Goal: Information Seeking & Learning: Learn about a topic

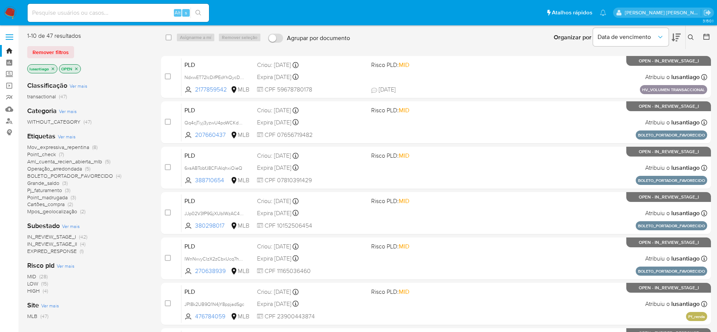
click at [48, 197] on span "Point_madrugada" at bounding box center [47, 198] width 40 height 8
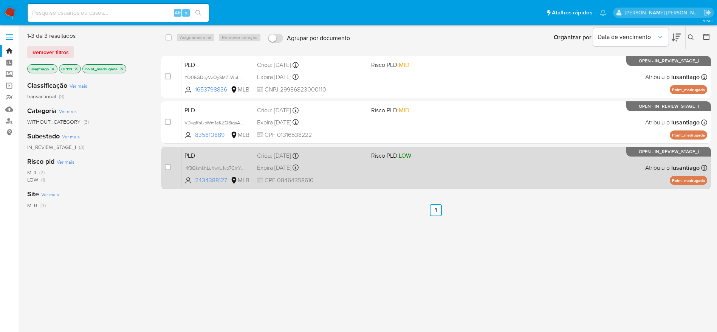
click at [338, 174] on div "PLD l4f3QkmkhLuhwrU1vb7CmYuC 2434388127 MLB Risco PLD: LOW Criou: 12/07/2025 Cr…" at bounding box center [444, 168] width 526 height 38
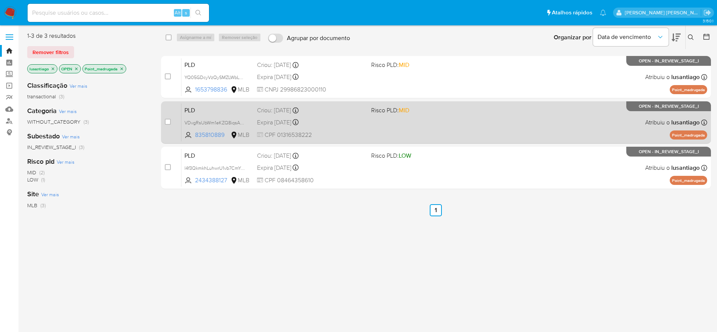
click at [344, 115] on div "PLD VDvgRsUbWm1eKZQ8iqsAOLVc 835810889 MLB Risco PLD: MID Criou: 12/07/2025 Cri…" at bounding box center [444, 122] width 526 height 38
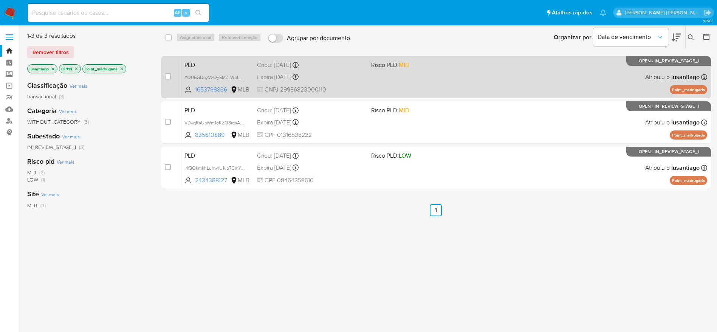
click at [354, 65] on div "Criou: 12/07/2025 Criou: 12/07/2025 01:05:55" at bounding box center [311, 65] width 108 height 8
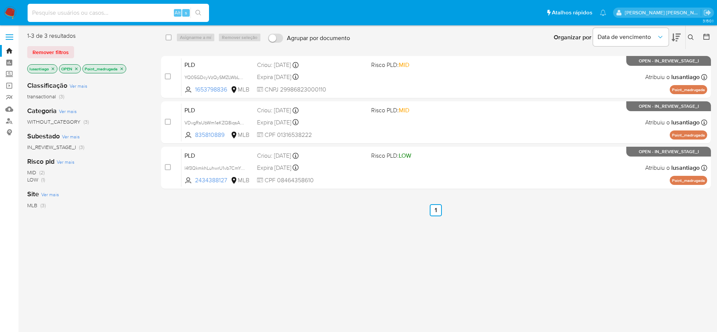
click at [127, 15] on input at bounding box center [118, 13] width 181 height 10
paste input "476784059"
type input "476784059"
click at [197, 11] on icon "search-icon" at bounding box center [198, 13] width 6 height 6
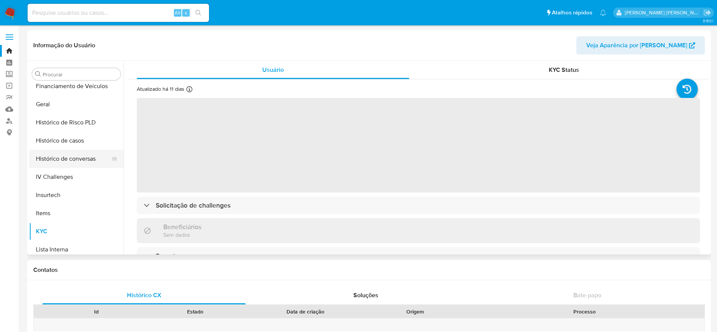
scroll to position [206, 0]
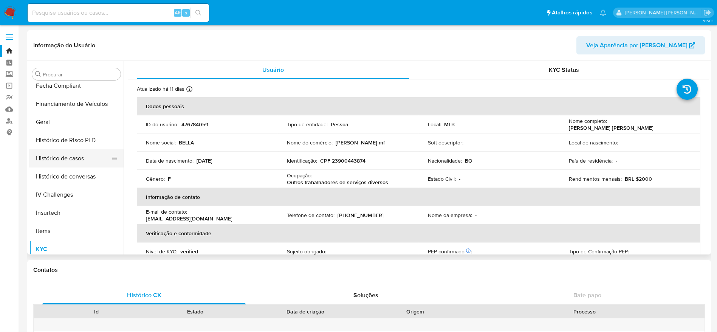
click at [66, 158] on button "Histórico de casos" at bounding box center [73, 158] width 88 height 18
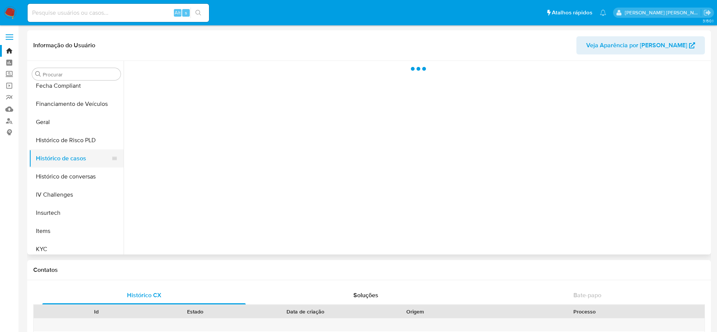
select select "10"
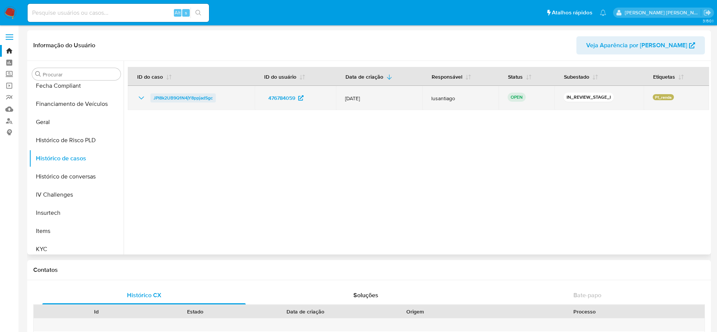
click at [192, 99] on span "JPI8k2UB9Q1N4jY8ppjadSgc" at bounding box center [182, 97] width 59 height 9
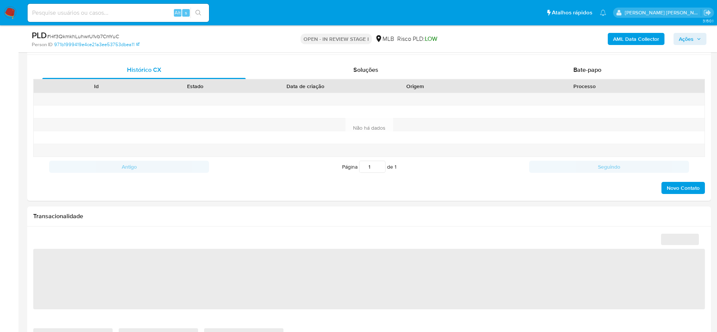
scroll to position [397, 0]
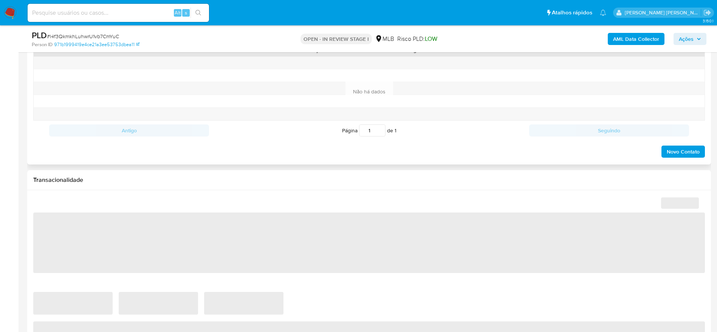
select select "10"
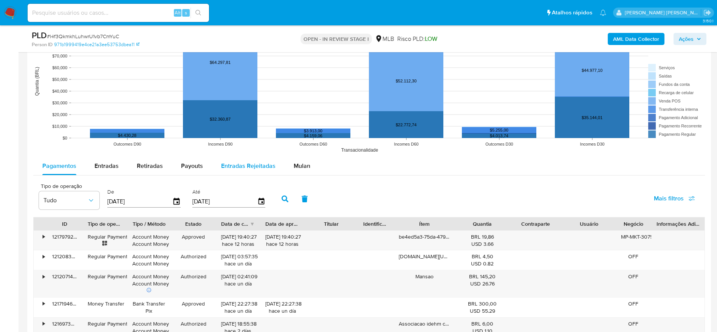
click at [290, 169] on button "Mulan" at bounding box center [302, 166] width 35 height 18
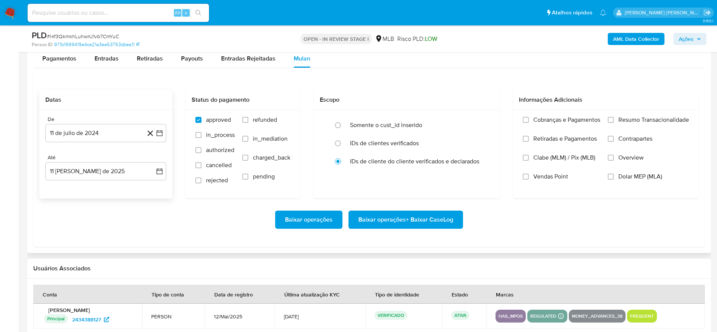
scroll to position [850, 0]
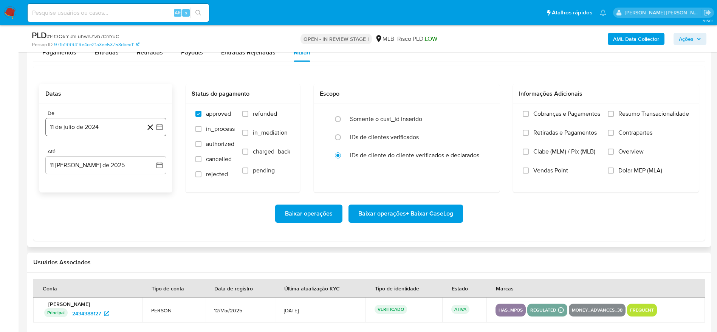
click at [98, 125] on button "11 de julio de 2024" at bounding box center [105, 127] width 121 height 18
click at [112, 155] on span "julio 2024" at bounding box center [102, 154] width 28 height 8
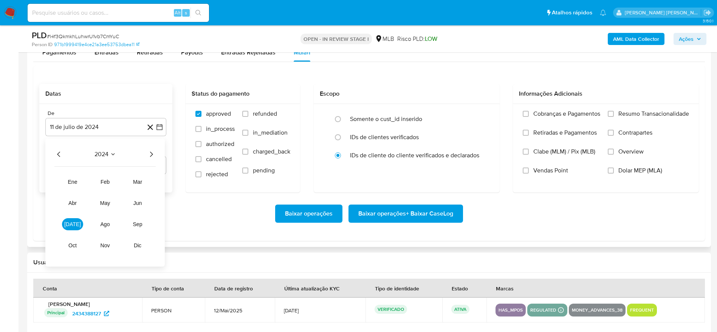
click at [158, 153] on div "2024 2024 ene feb mar abr may jun jul ago sep oct nov dic" at bounding box center [104, 202] width 119 height 128
click at [150, 154] on icon "Año siguiente" at bounding box center [151, 154] width 9 height 9
click at [139, 203] on span "jun" at bounding box center [137, 203] width 9 height 6
click at [149, 183] on button "1" at bounding box center [151, 182] width 12 height 12
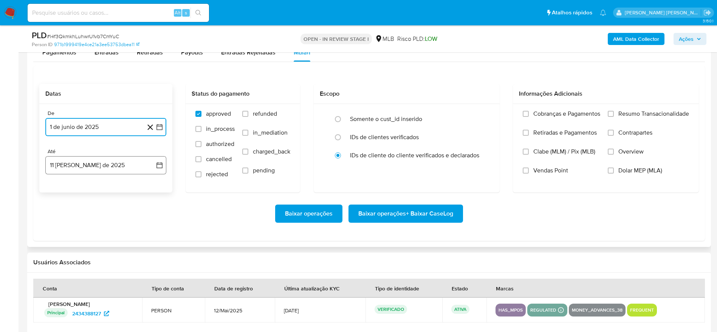
click at [96, 171] on button "11 de agosto de 2025" at bounding box center [105, 165] width 121 height 18
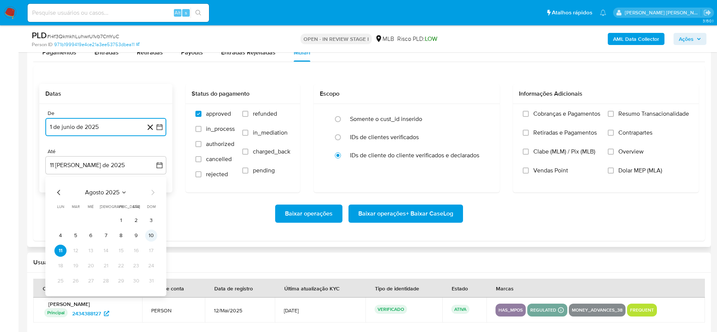
click at [150, 232] on button "10" at bounding box center [151, 235] width 12 height 12
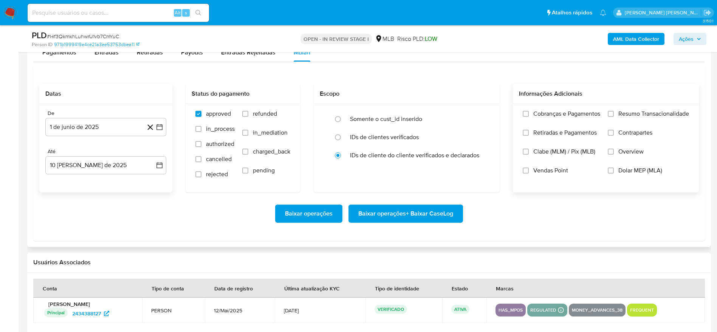
click at [625, 115] on span "Resumo Transacionalidade" at bounding box center [653, 114] width 71 height 8
click at [614, 115] on input "Resumo Transacionalidade" at bounding box center [611, 114] width 6 height 6
click at [446, 211] on span "Baixar operações + Baixar CaseLog" at bounding box center [405, 213] width 95 height 17
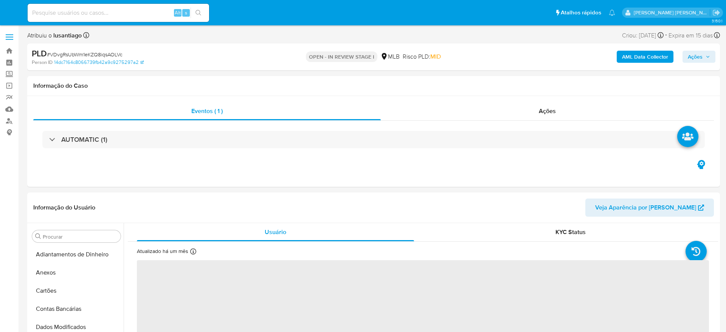
select select "10"
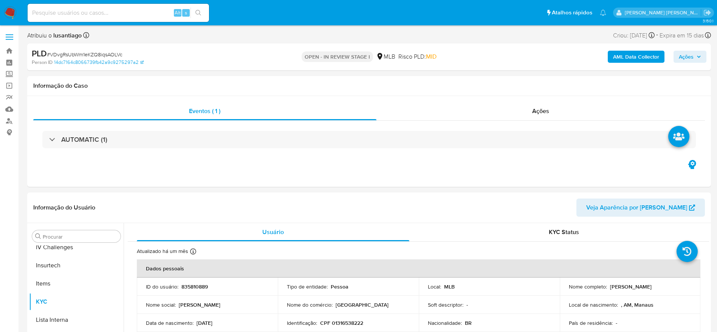
scroll to position [319, 0]
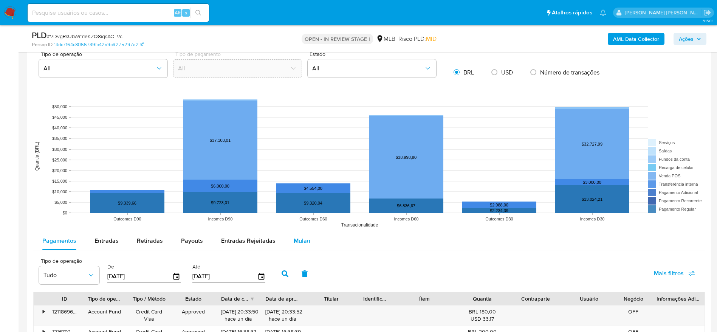
click at [302, 243] on span "Mulan" at bounding box center [302, 240] width 17 height 9
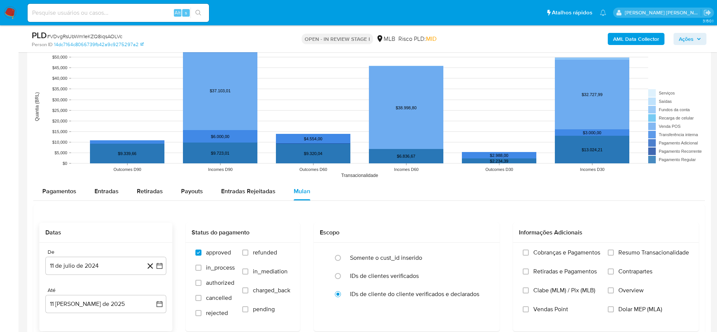
scroll to position [737, 0]
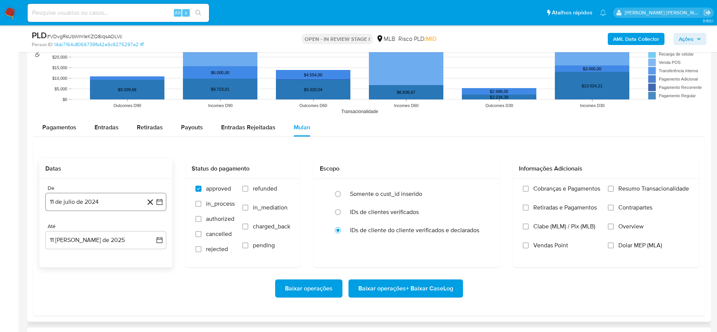
click at [97, 201] on button "11 de julio de 2024" at bounding box center [105, 202] width 121 height 18
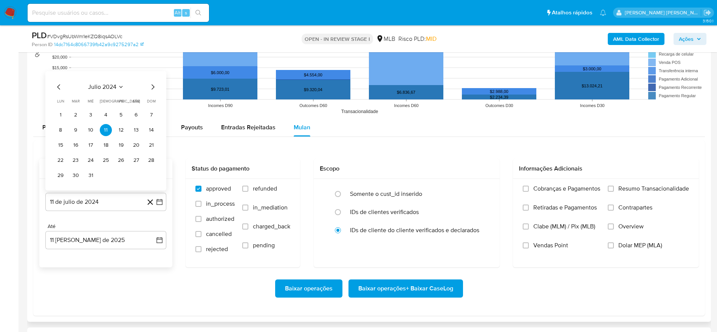
click at [116, 88] on span "julio 2024" at bounding box center [102, 87] width 28 height 8
click at [155, 77] on icon "Año siguiente" at bounding box center [151, 78] width 9 height 9
click at [138, 126] on span "jun" at bounding box center [137, 127] width 9 height 6
click at [150, 97] on button "1" at bounding box center [151, 100] width 12 height 12
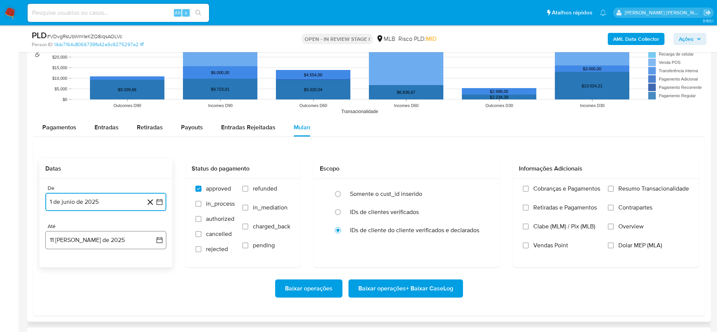
click at [84, 237] on button "11 de agosto de 2025" at bounding box center [105, 240] width 121 height 18
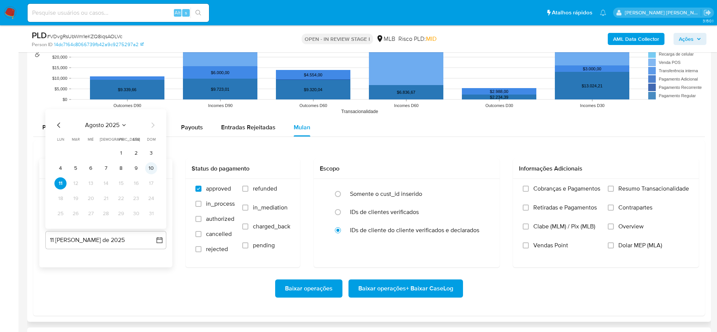
click at [147, 169] on button "10" at bounding box center [151, 168] width 12 height 12
click at [619, 185] on span "Resumo Transacionalidade" at bounding box center [653, 189] width 71 height 8
click at [614, 186] on input "Resumo Transacionalidade" at bounding box center [611, 189] width 6 height 6
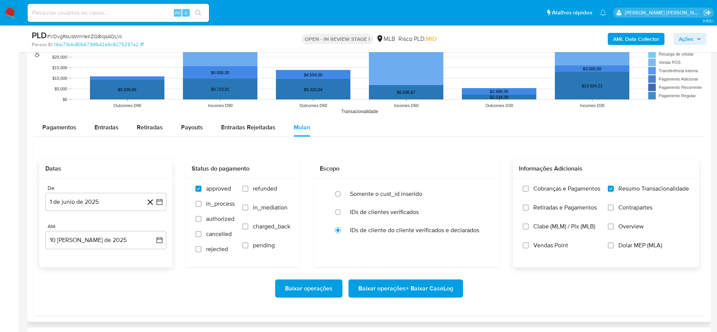
click at [422, 286] on span "Baixar operações + Baixar CaseLog" at bounding box center [405, 288] width 95 height 17
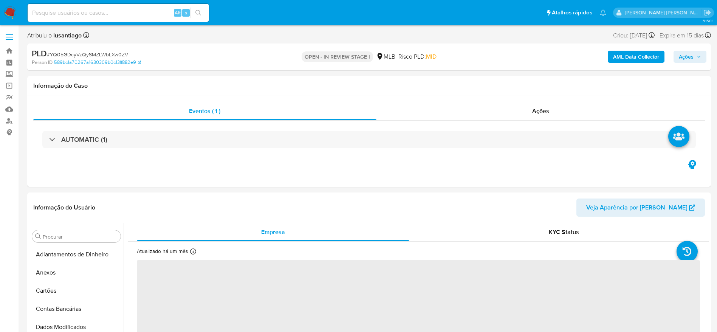
select select "10"
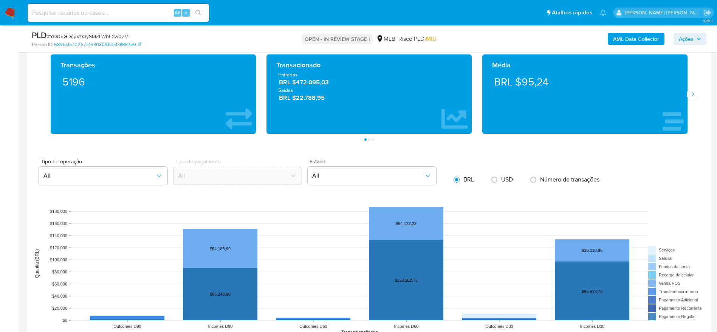
scroll to position [737, 0]
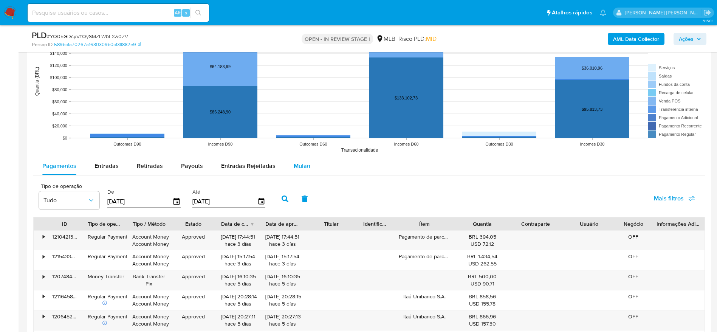
click at [298, 163] on span "Mulan" at bounding box center [302, 165] width 17 height 9
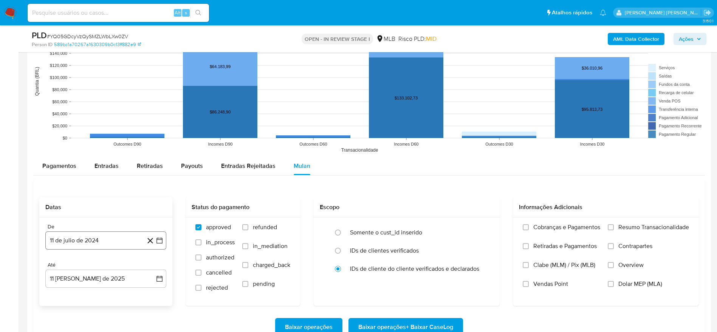
click at [79, 241] on button "11 de julio de 2024" at bounding box center [105, 240] width 121 height 18
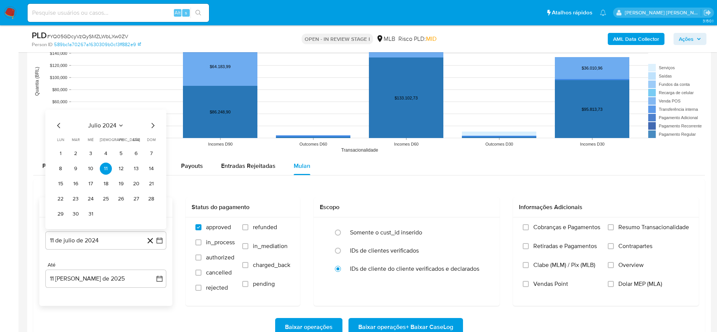
click at [99, 127] on span "julio 2024" at bounding box center [102, 126] width 28 height 8
click at [154, 119] on icon "Año siguiente" at bounding box center [151, 116] width 9 height 9
click at [135, 167] on span "jun" at bounding box center [137, 166] width 9 height 6
click at [155, 139] on button "1" at bounding box center [151, 138] width 12 height 12
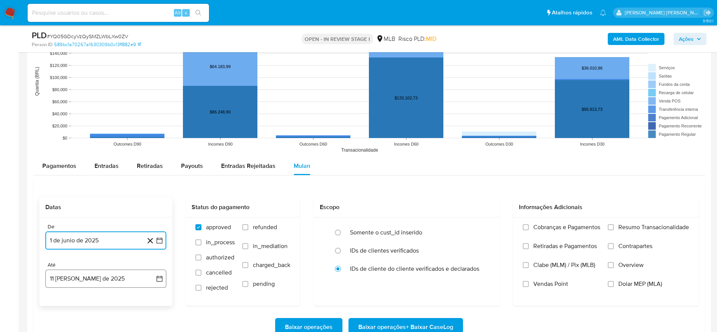
click at [109, 277] on button "11 de agosto de 2025" at bounding box center [105, 279] width 121 height 18
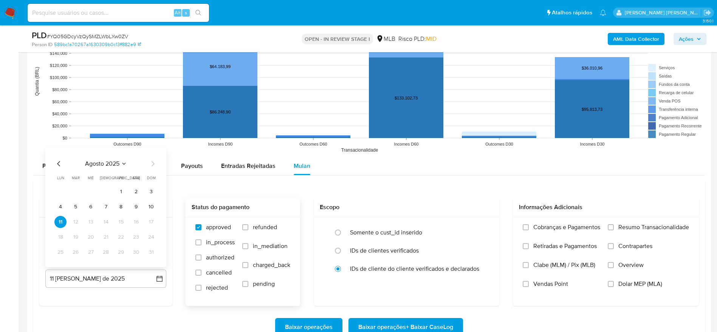
drag, startPoint x: 155, startPoint y: 206, endPoint x: 254, endPoint y: 206, distance: 99.0
click at [154, 206] on button "10" at bounding box center [151, 207] width 12 height 12
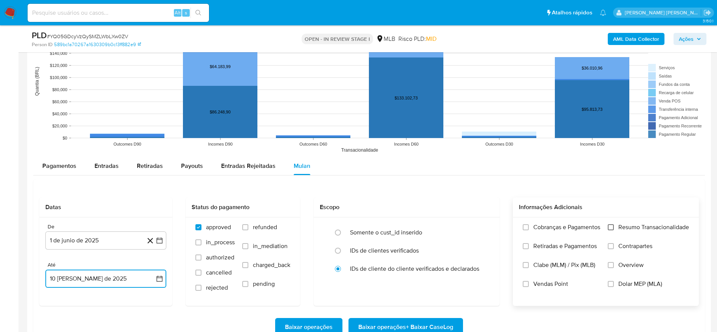
click at [613, 225] on input "Resumo Transacionalidade" at bounding box center [611, 227] width 6 height 6
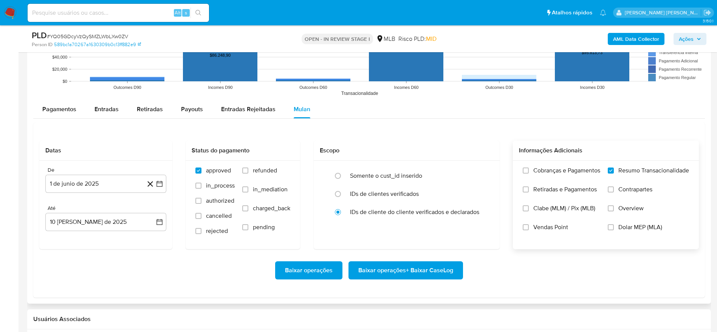
click at [384, 270] on span "Baixar operações + Baixar CaseLog" at bounding box center [405, 270] width 95 height 17
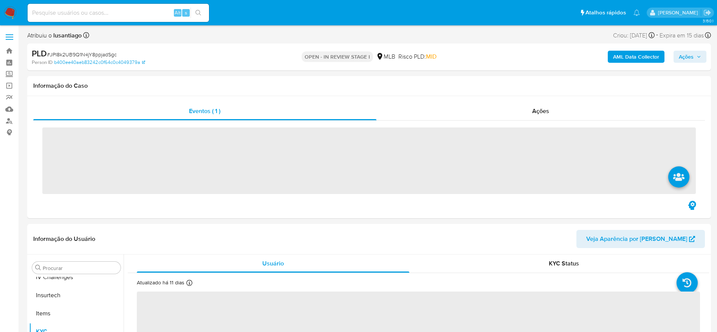
scroll to position [319, 0]
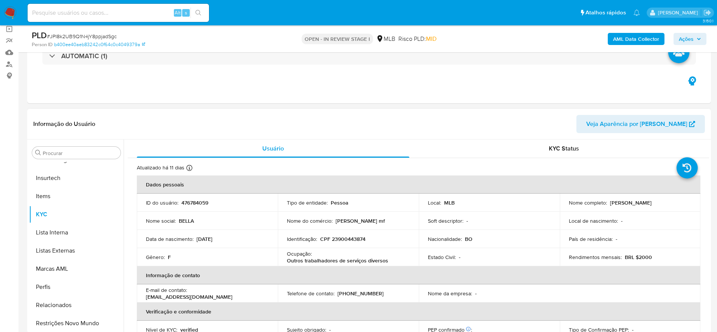
select select "10"
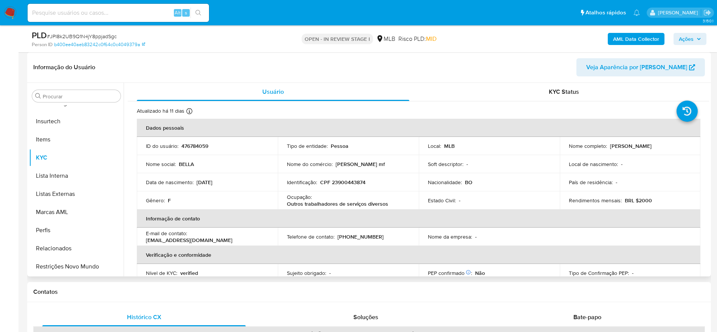
click at [337, 180] on p "CPF 23900443874" at bounding box center [342, 182] width 45 height 7
copy p "23900443874"
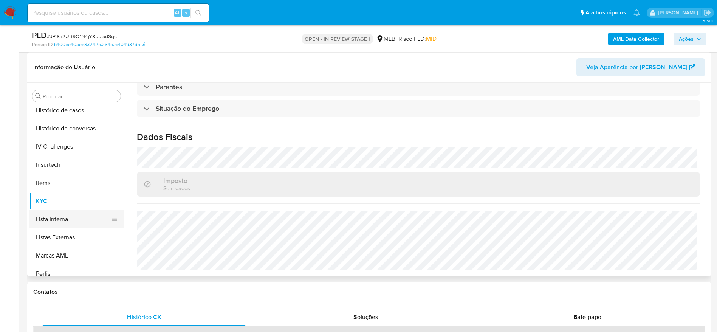
scroll to position [206, 0]
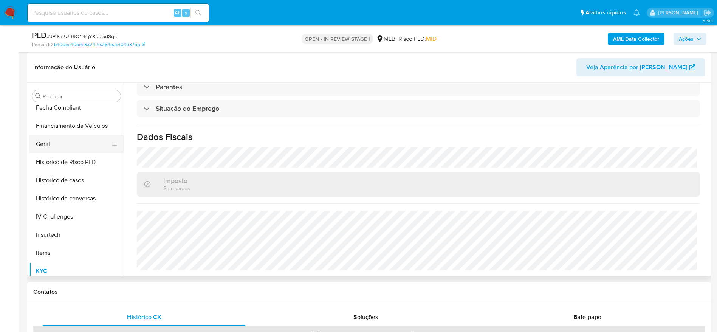
click at [67, 141] on button "Geral" at bounding box center [73, 144] width 88 height 18
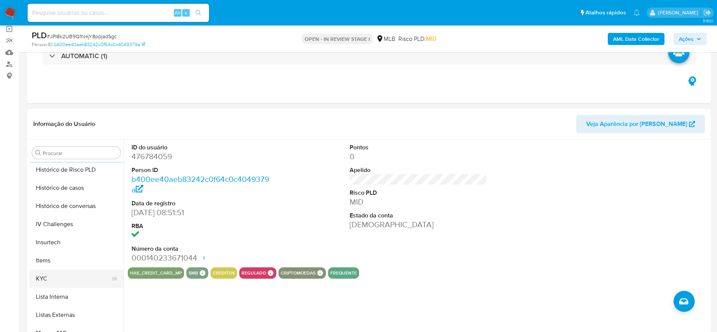
scroll to position [319, 0]
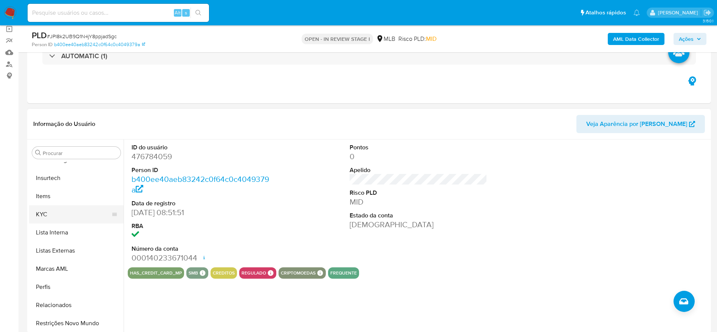
click at [60, 221] on button "KYC" at bounding box center [73, 214] width 88 height 18
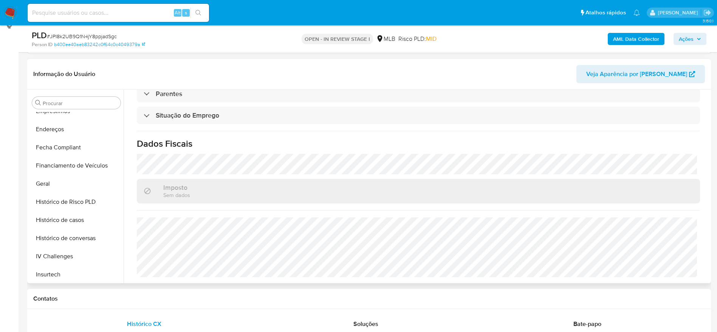
scroll to position [149, 0]
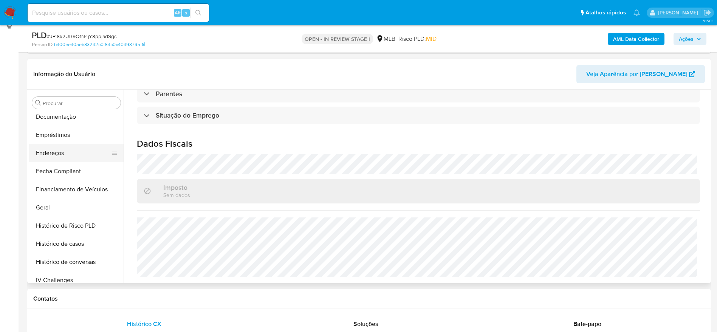
click at [62, 157] on button "Endereços" at bounding box center [73, 153] width 88 height 18
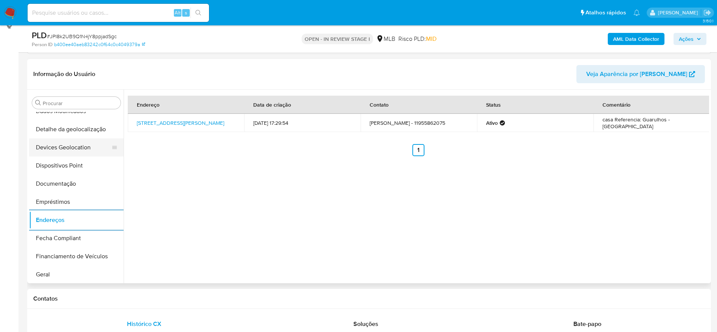
scroll to position [36, 0]
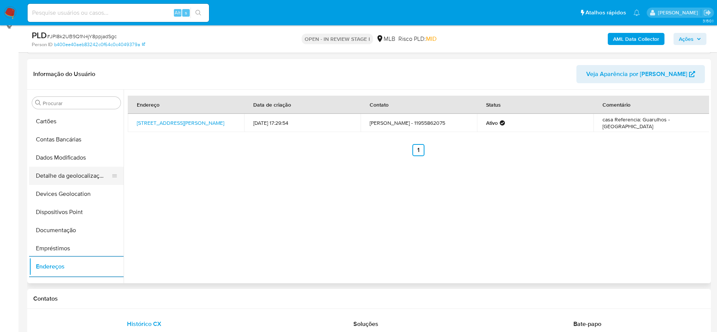
click at [70, 177] on button "Detalhe da geolocalização" at bounding box center [73, 176] width 88 height 18
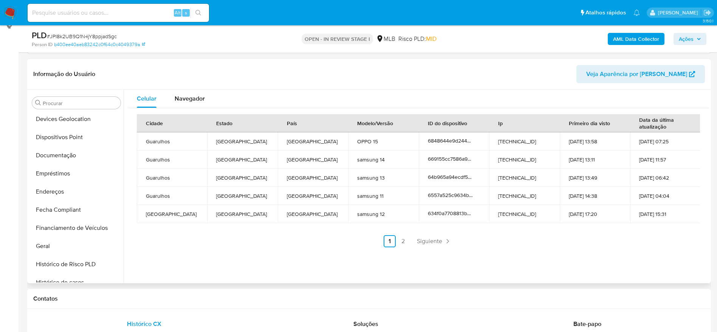
scroll to position [319, 0]
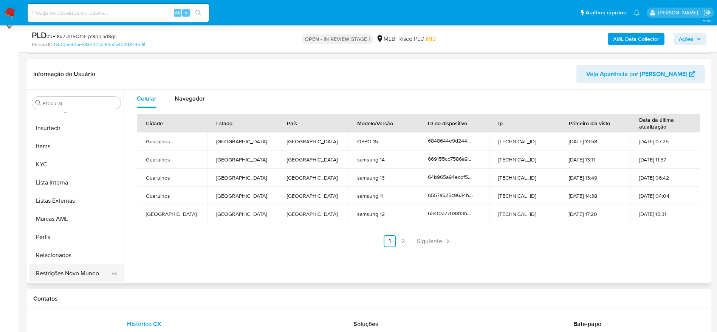
click at [63, 269] on button "Restrições Novo Mundo" at bounding box center [73, 273] width 88 height 18
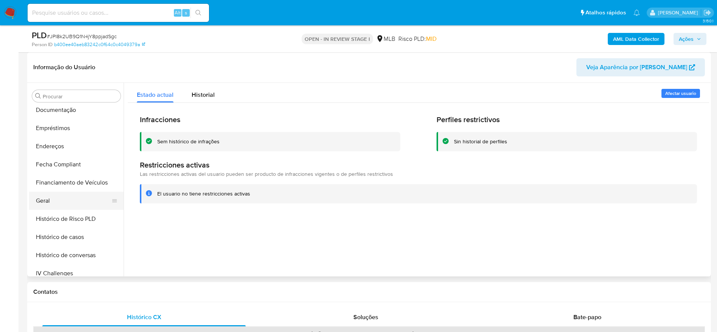
scroll to position [93, 0]
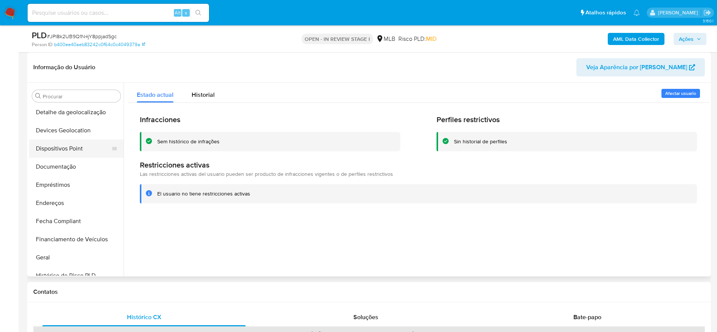
click at [54, 148] on button "Dispositivos Point" at bounding box center [73, 148] width 88 height 18
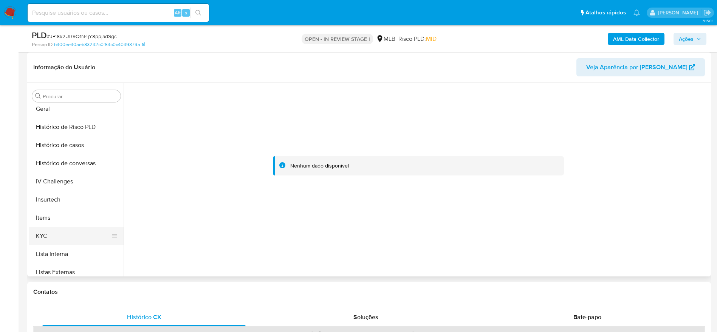
scroll to position [263, 0]
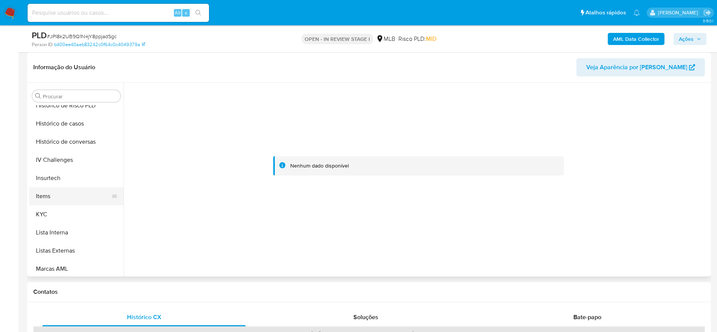
click at [65, 200] on button "Items" at bounding box center [73, 196] width 88 height 18
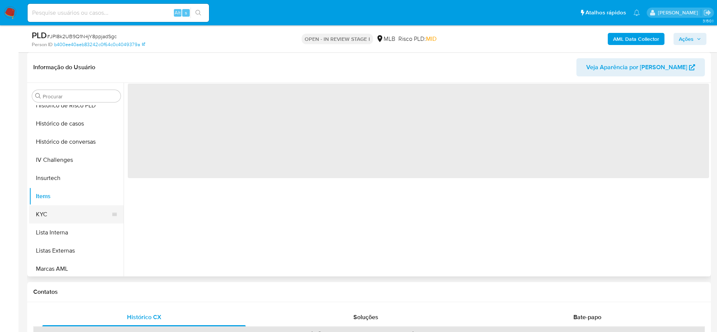
click at [64, 217] on button "KYC" at bounding box center [73, 214] width 88 height 18
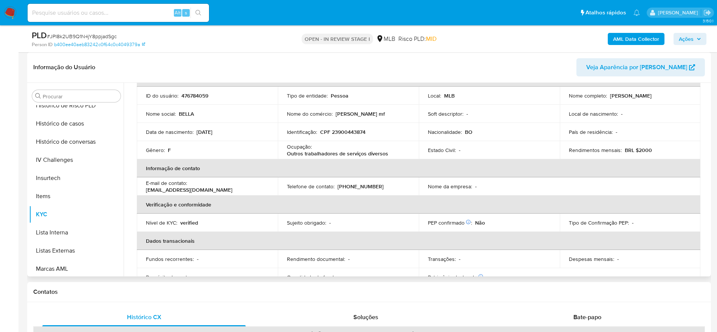
scroll to position [0, 0]
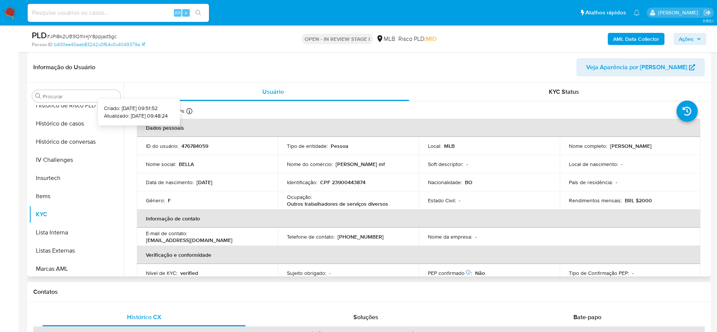
click at [189, 109] on icon at bounding box center [189, 111] width 6 height 6
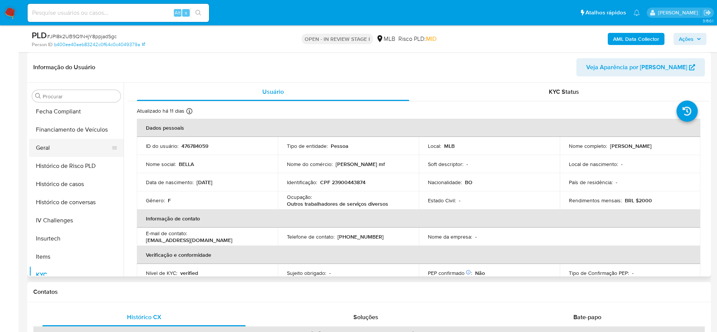
scroll to position [149, 0]
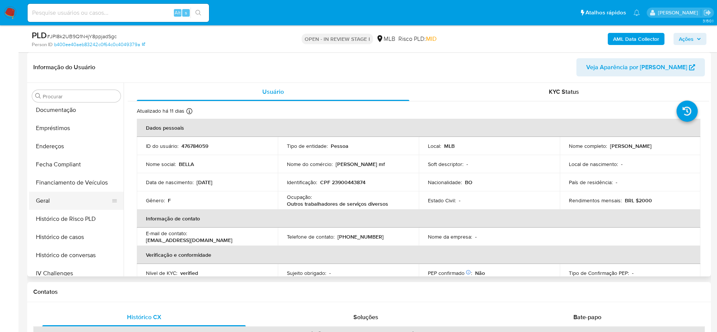
click at [50, 203] on button "Geral" at bounding box center [73, 201] width 88 height 18
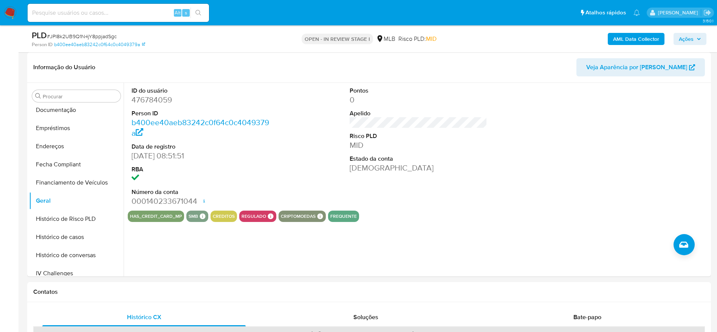
click at [632, 37] on b "AML Data Collector" at bounding box center [636, 39] width 46 height 12
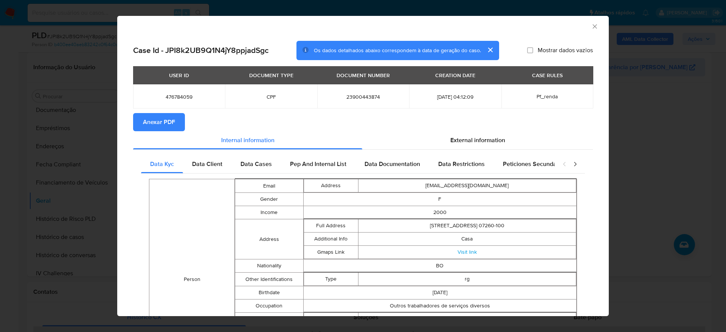
click at [173, 122] on span "Anexar PDF" at bounding box center [159, 122] width 32 height 17
click at [584, 29] on div "AML Data Collector" at bounding box center [362, 25] width 491 height 19
click at [591, 29] on icon "Fechar a janela" at bounding box center [595, 27] width 8 height 8
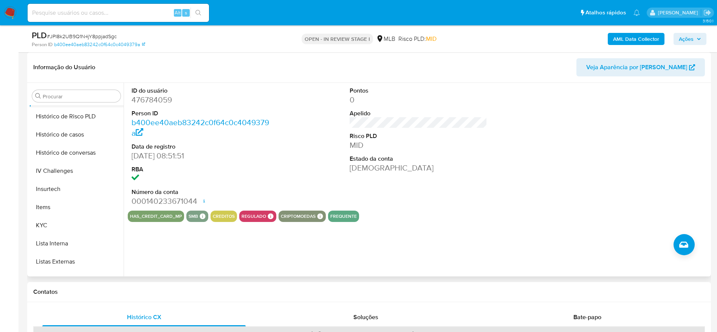
scroll to position [263, 0]
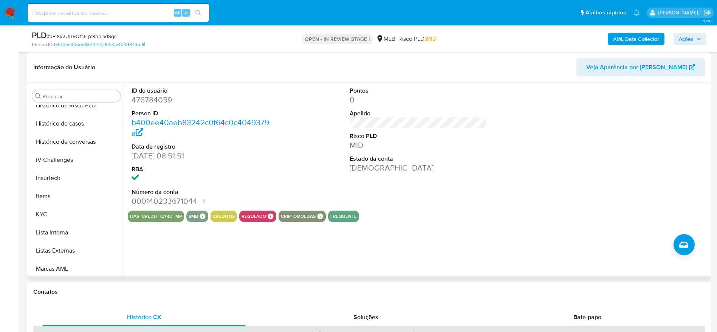
click at [56, 204] on button "Items" at bounding box center [76, 196] width 94 height 18
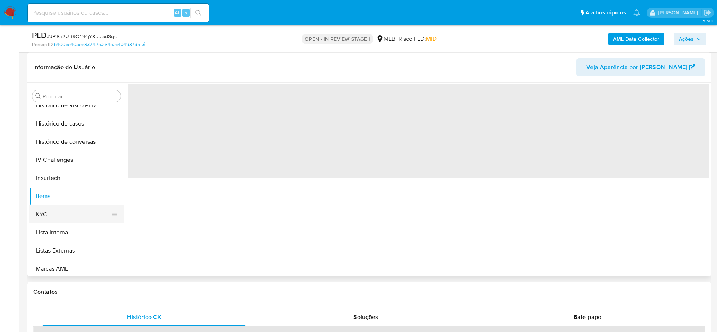
click at [53, 212] on button "KYC" at bounding box center [73, 214] width 88 height 18
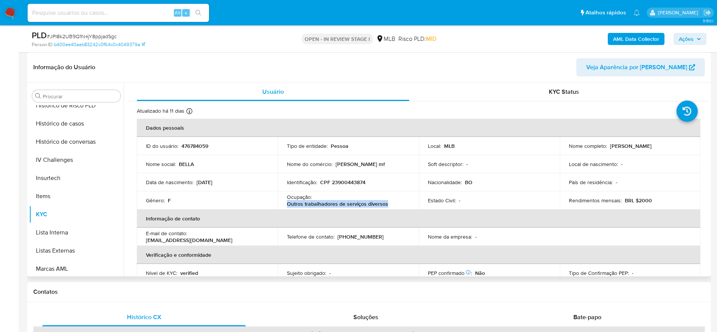
drag, startPoint x: 388, startPoint y: 206, endPoint x: 284, endPoint y: 206, distance: 103.6
click at [284, 206] on td "Ocupação : Outros trabalhadores de serviços diversos" at bounding box center [348, 200] width 141 height 18
copy p "Outros trabalhadores de serviços diversos"
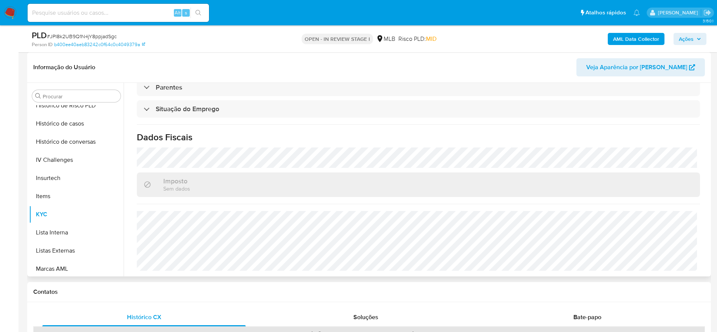
scroll to position [315, 0]
